Goal: Task Accomplishment & Management: Manage account settings

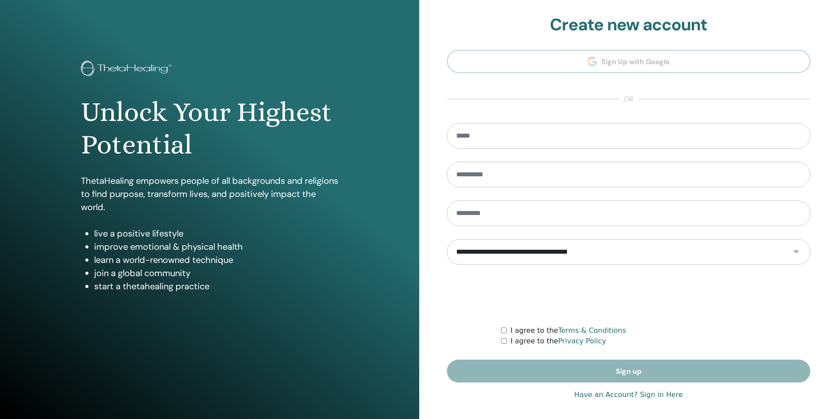
type input "**********"
click at [593, 394] on link "Have an Account? Sign in Here" at bounding box center [628, 395] width 109 height 11
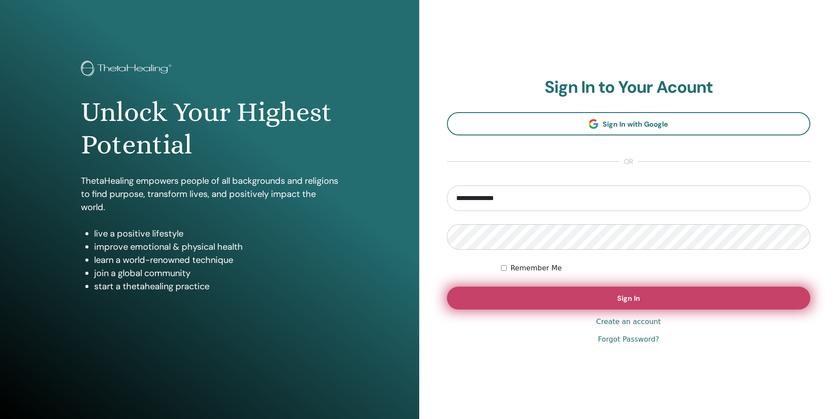
click at [563, 302] on button "Sign In" at bounding box center [629, 298] width 364 height 23
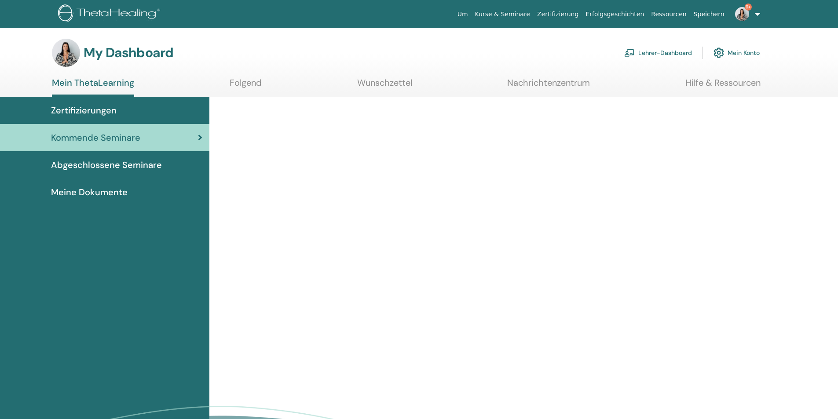
click at [650, 54] on link "Lehrer-Dashboard" at bounding box center [658, 52] width 68 height 19
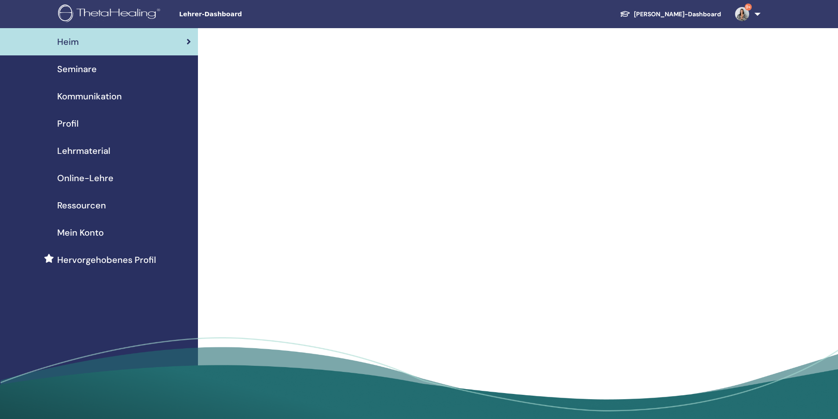
click at [89, 69] on span "Seminare" at bounding box center [77, 68] width 40 height 13
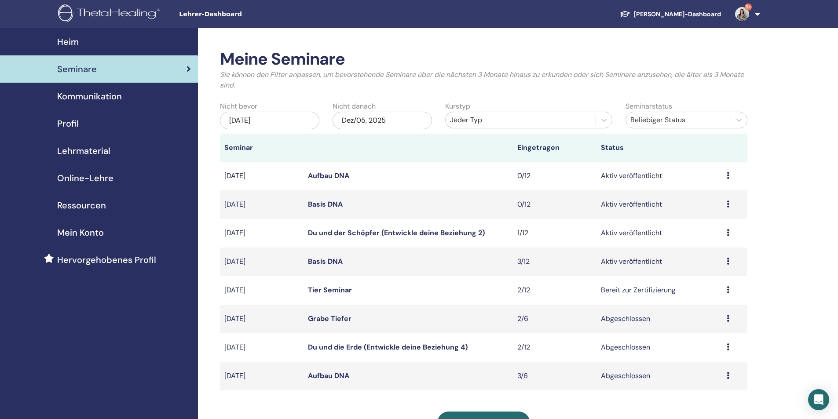
click at [315, 261] on link "Basis DNA" at bounding box center [325, 261] width 35 height 9
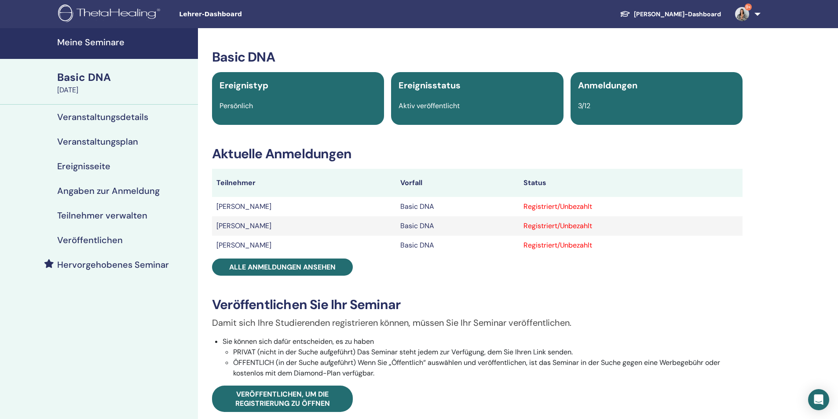
click at [759, 14] on link "9+" at bounding box center [746, 14] width 36 height 28
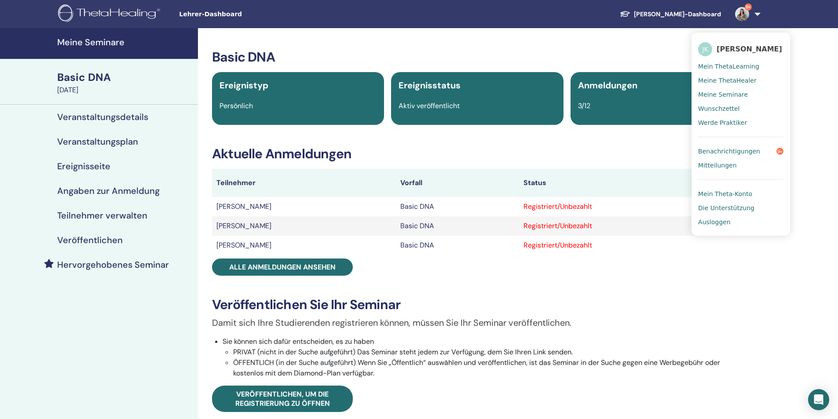
click at [714, 220] on span "Ausloggen" at bounding box center [714, 222] width 32 height 8
